Goal: Information Seeking & Learning: Learn about a topic

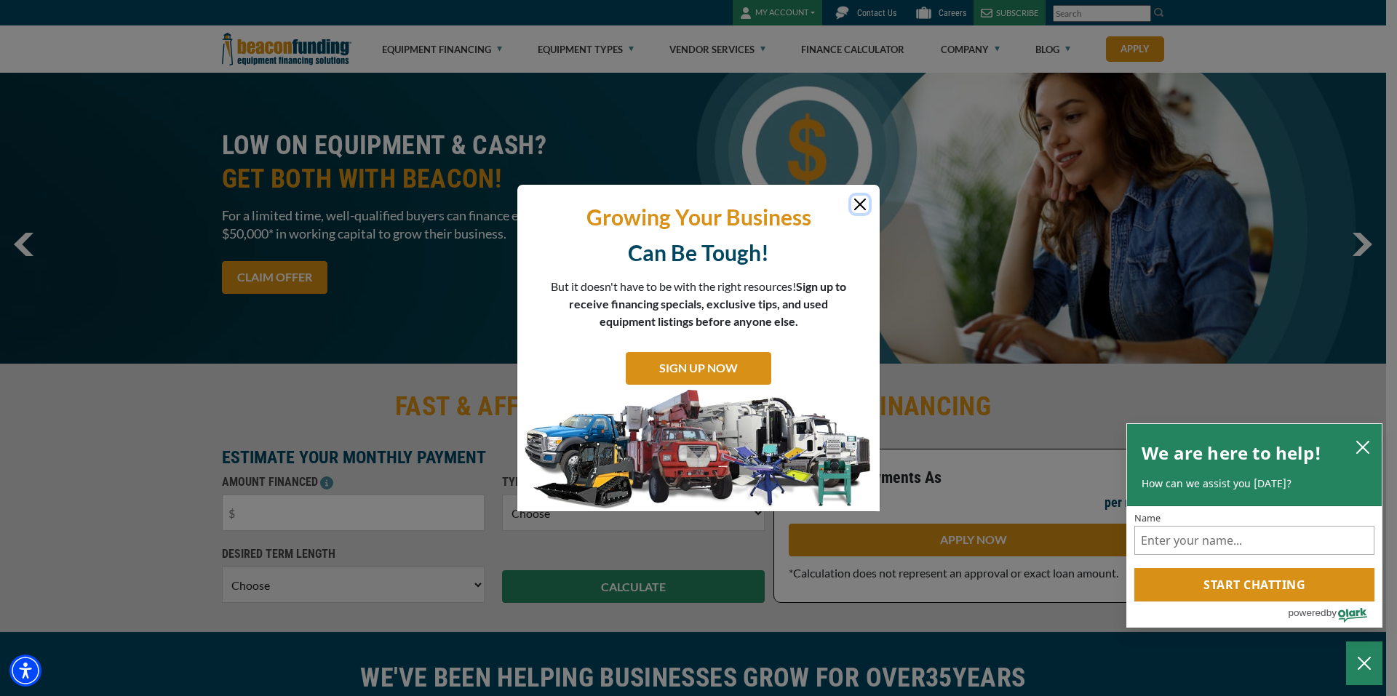
click at [861, 204] on button "Close" at bounding box center [859, 204] width 17 height 17
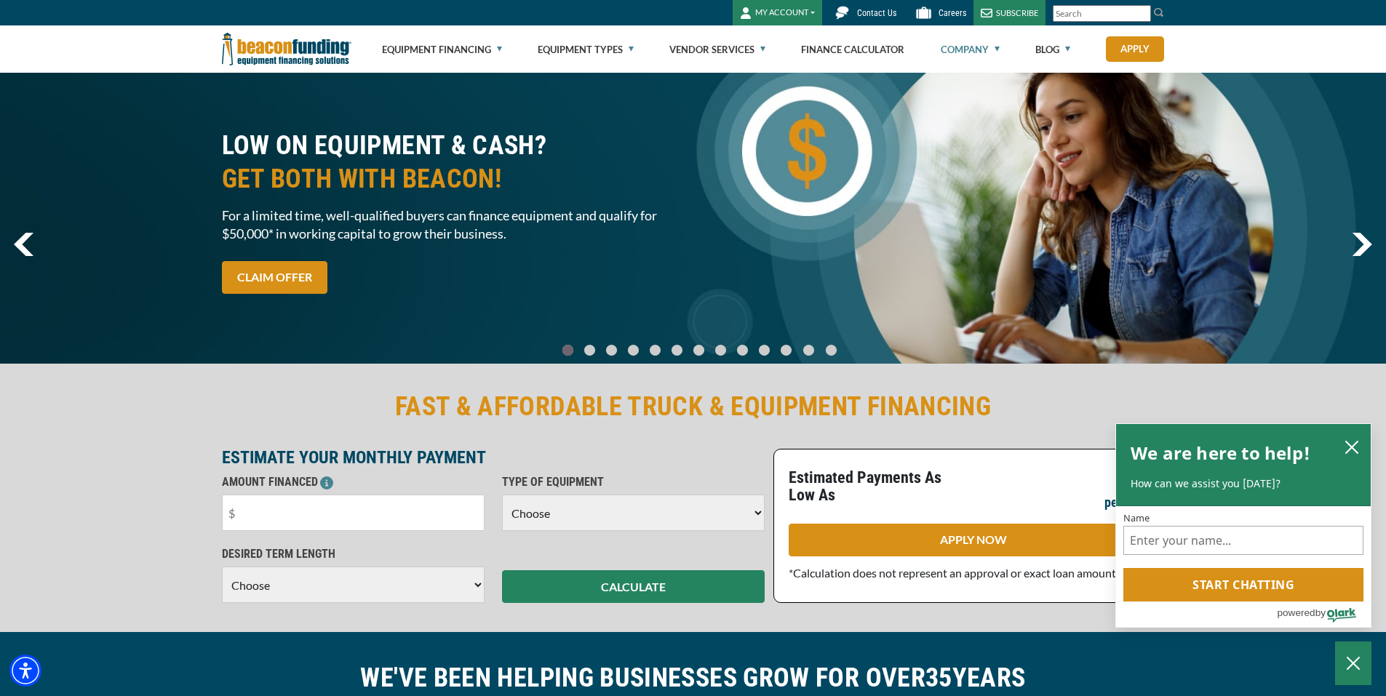
click at [953, 50] on link "Company" at bounding box center [970, 49] width 59 height 47
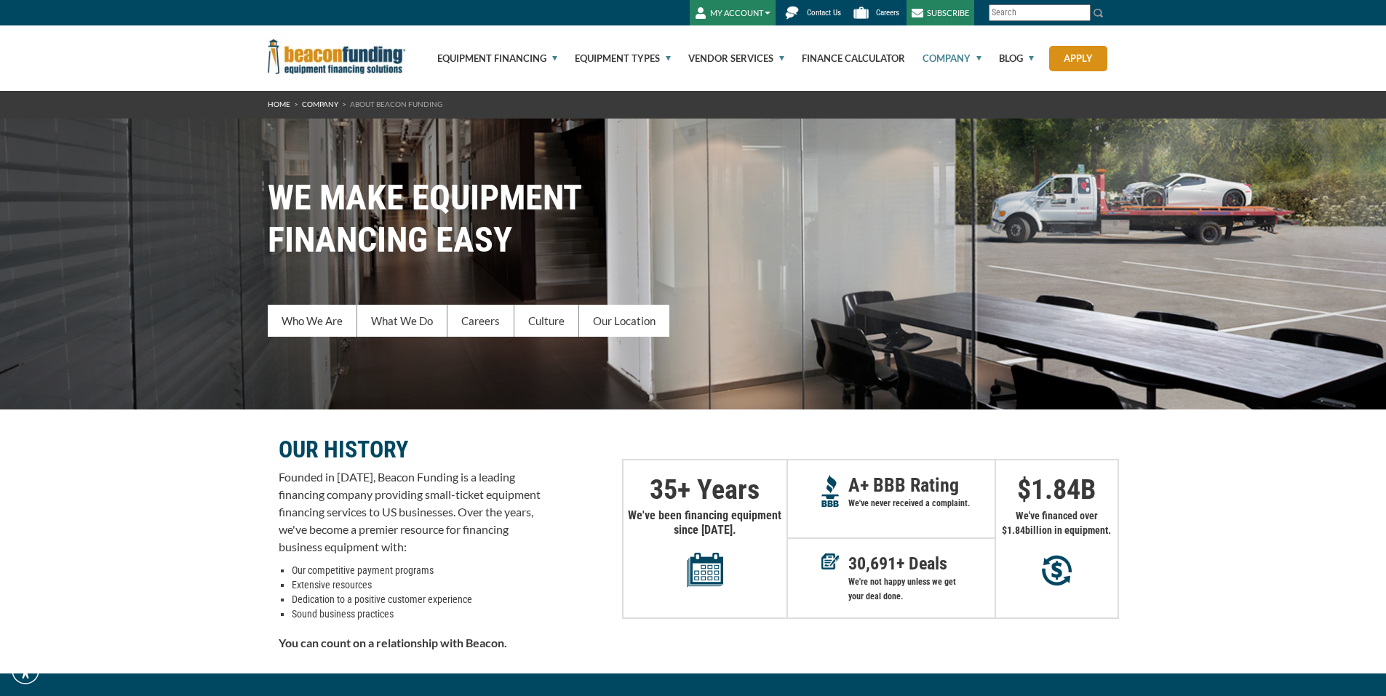
click at [969, 64] on link "Company" at bounding box center [944, 57] width 76 height 65
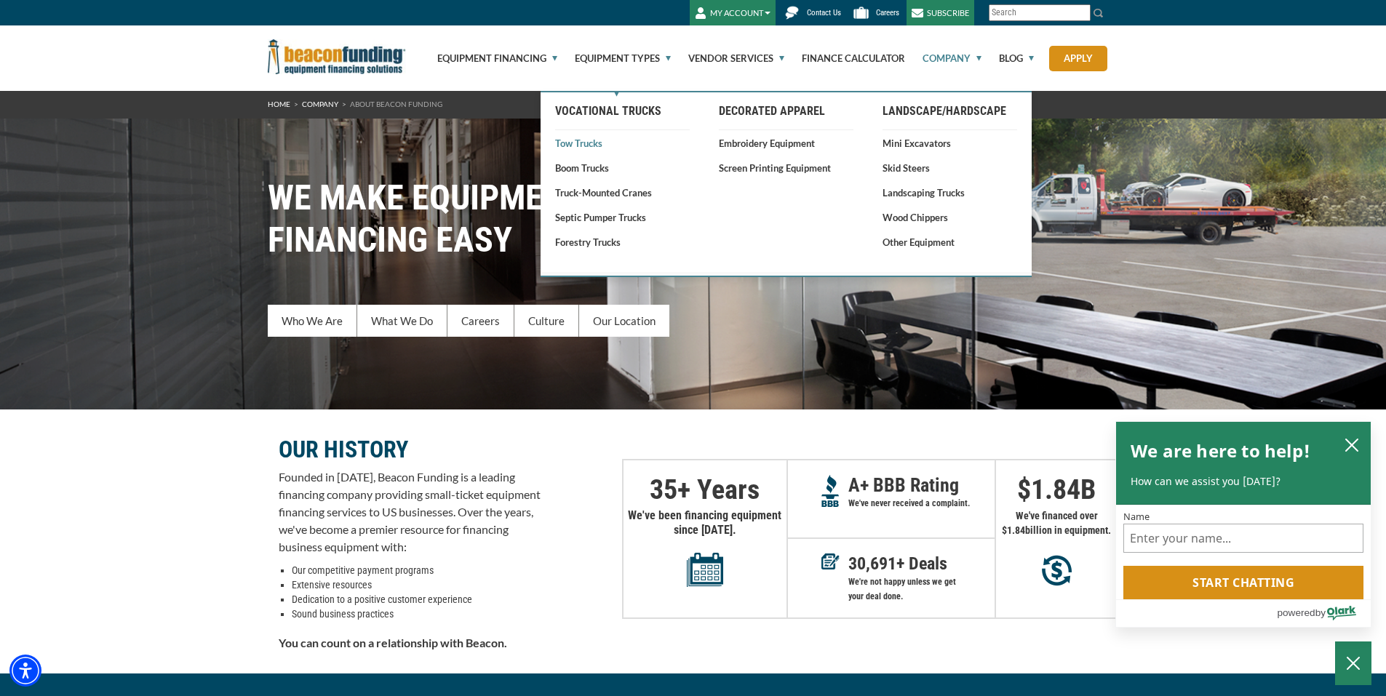
click at [596, 146] on link "Tow Trucks" at bounding box center [622, 143] width 135 height 15
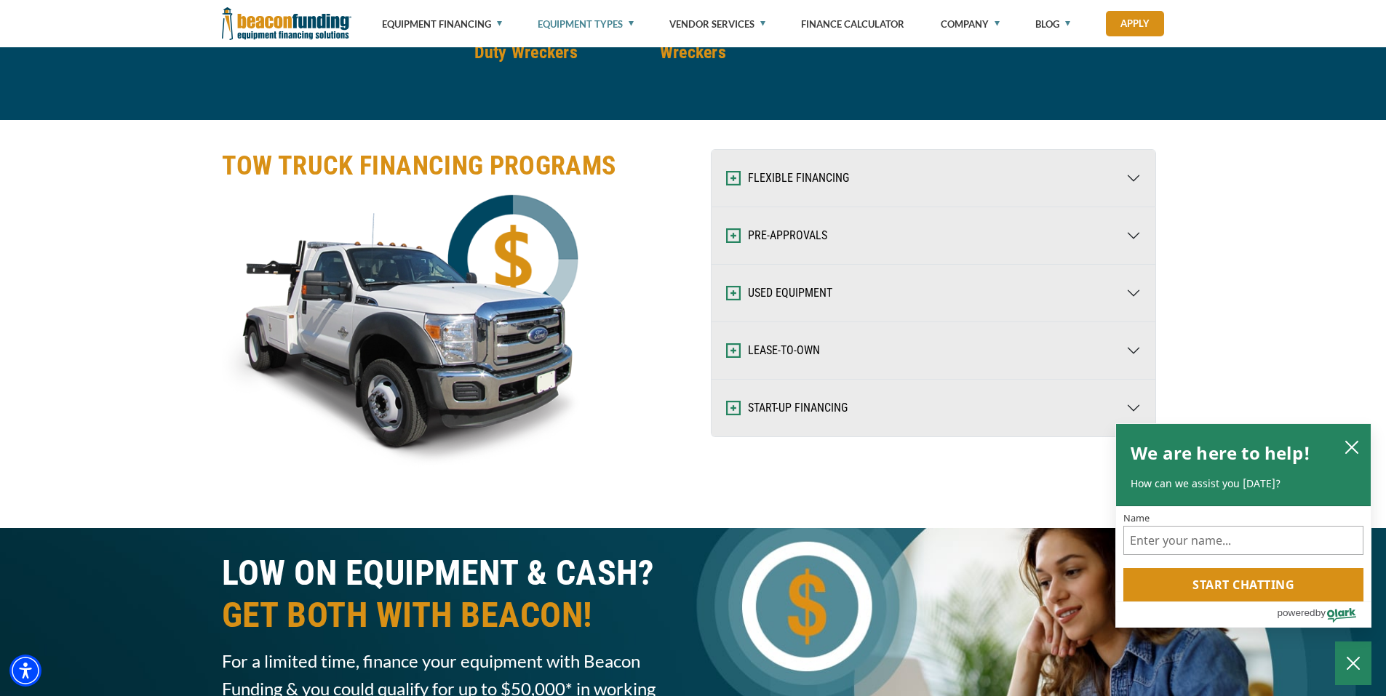
scroll to position [2328, 0]
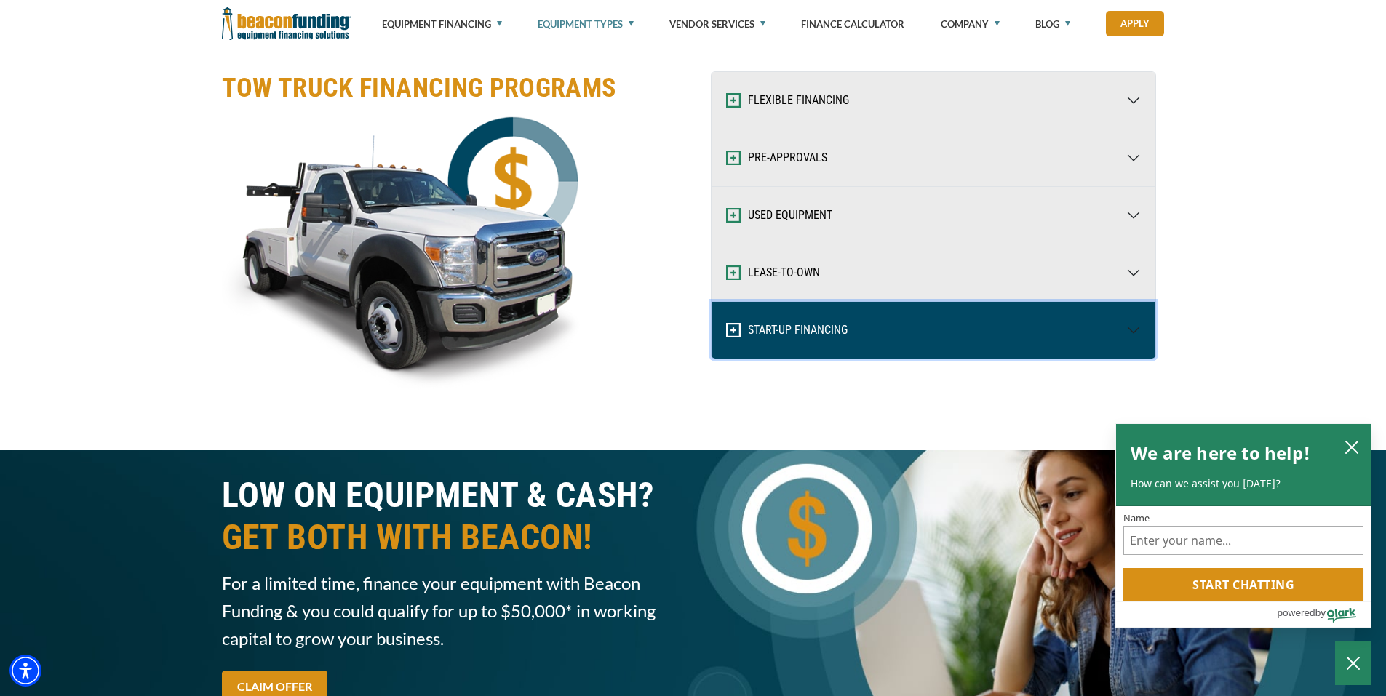
click at [948, 333] on button "START-UP FINANCING" at bounding box center [934, 330] width 444 height 57
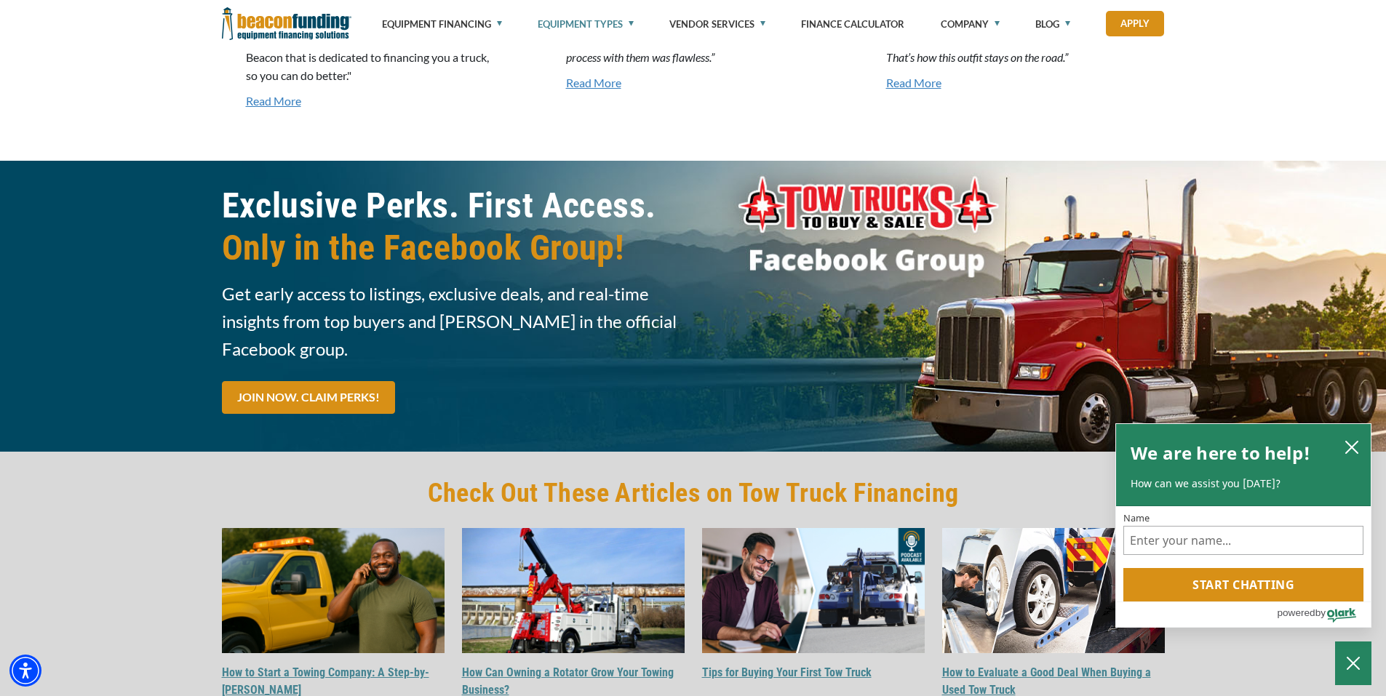
scroll to position [4002, 0]
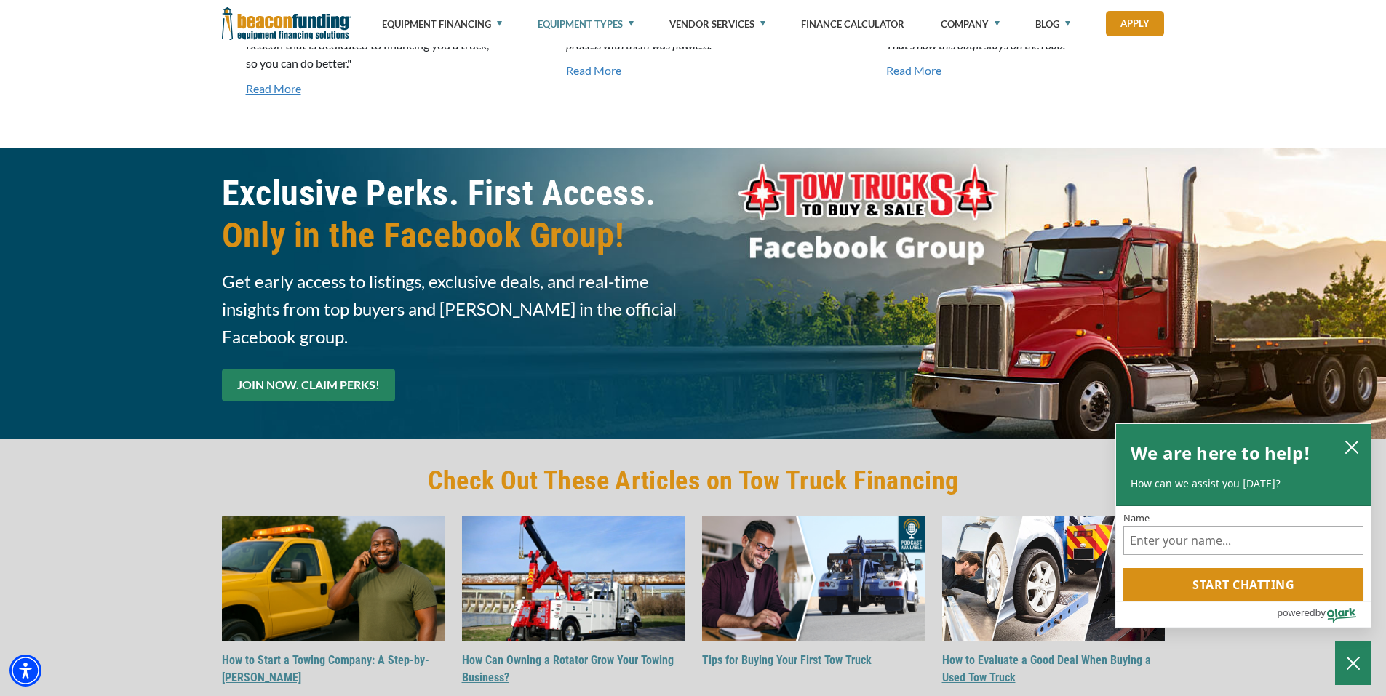
click at [360, 369] on link "JOIN NOW. CLAIM PERKS!" at bounding box center [308, 385] width 173 height 33
